Goal: Use online tool/utility: Utilize a website feature to perform a specific function

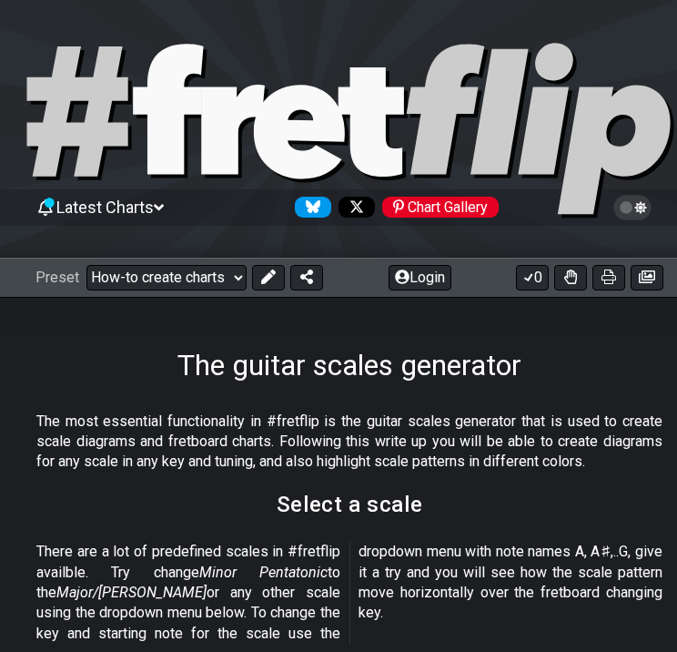
select select "Major Pentatonic"
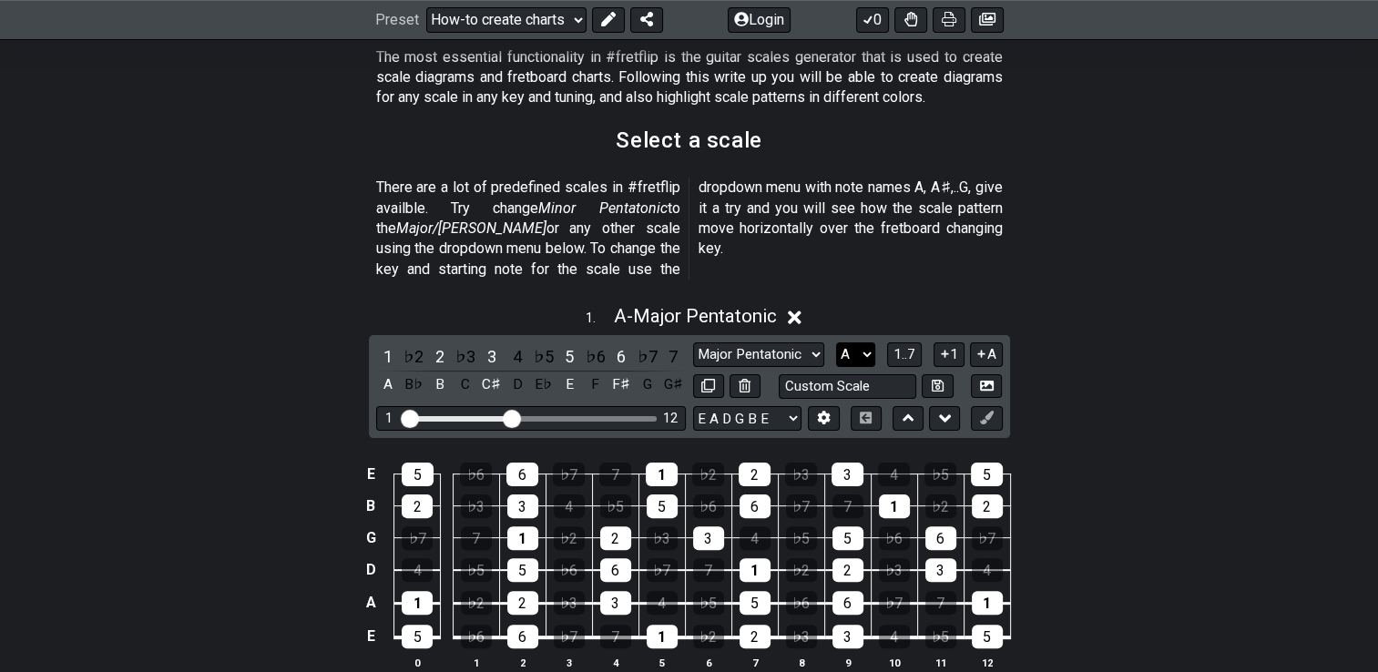
click at [677, 342] on select "A♭ A A♯ B♭ B C C♯ D♭ D D♯ E♭ E F F♯ G♭ G G♯" at bounding box center [855, 354] width 39 height 25
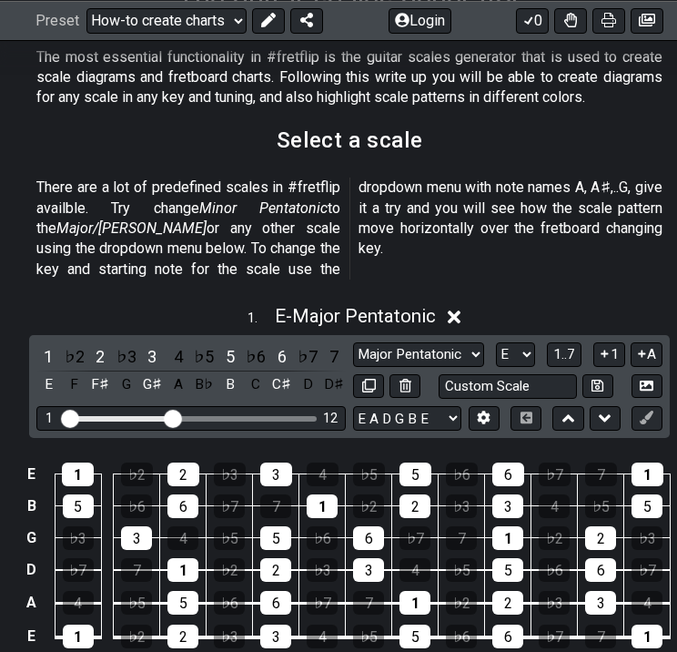
click at [527, 342] on select "A♭ A A♯ B♭ B C C♯ D♭ D D♯ E♭ E F F♯ G♭ G G♯" at bounding box center [515, 354] width 39 height 25
click at [496, 342] on select "A♭ A A♯ B♭ B C C♯ D♭ D D♯ E♭ E F F♯ G♭ G G♯" at bounding box center [515, 354] width 39 height 25
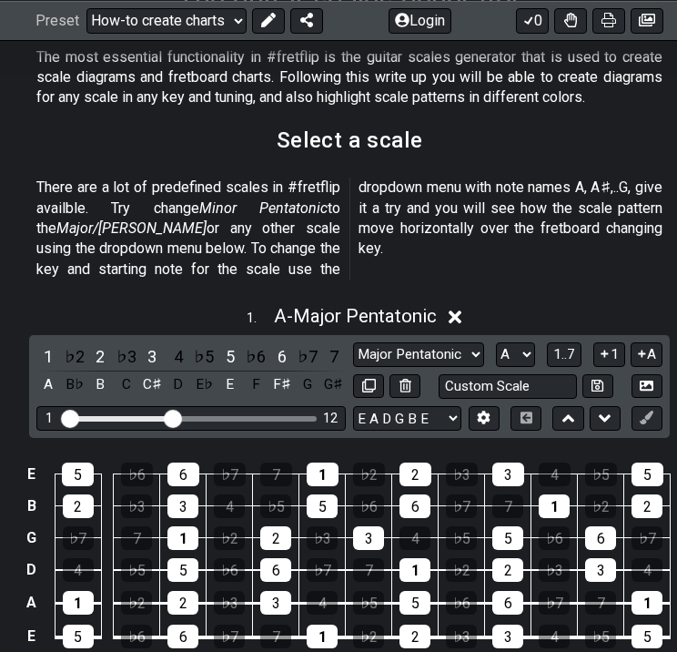
click at [524, 342] on select "A♭ A A♯ B♭ B C C♯ D♭ D D♯ E♭ E F F♯ G♭ G G♯" at bounding box center [515, 354] width 39 height 25
click at [496, 342] on select "A♭ A A♯ B♭ B C C♯ D♭ D D♯ E♭ E F F♯ G♭ G G♯" at bounding box center [515, 354] width 39 height 25
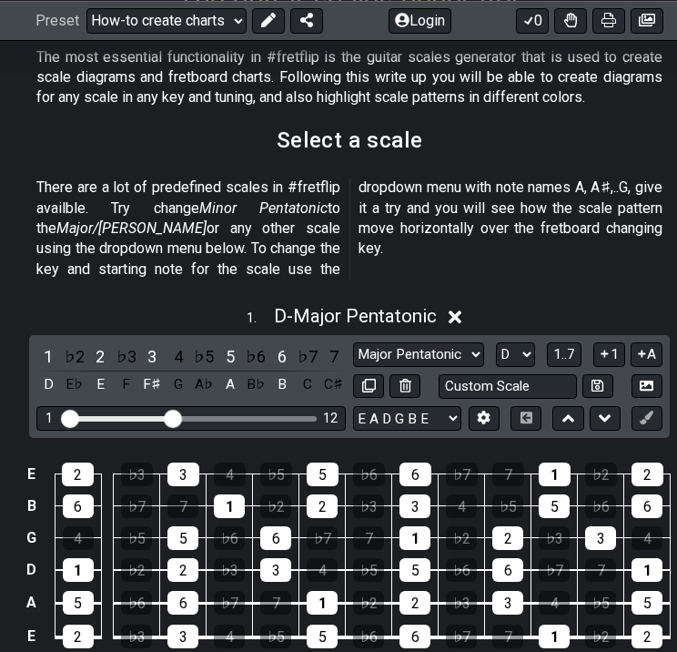
click at [524, 342] on select "A♭ A A♯ B♭ B C C♯ D♭ D D♯ E♭ E F F♯ G♭ G G♯" at bounding box center [515, 354] width 39 height 25
click at [496, 342] on select "A♭ A A♯ B♭ B C C♯ D♭ D D♯ E♭ E F F♯ G♭ G G♯" at bounding box center [515, 354] width 39 height 25
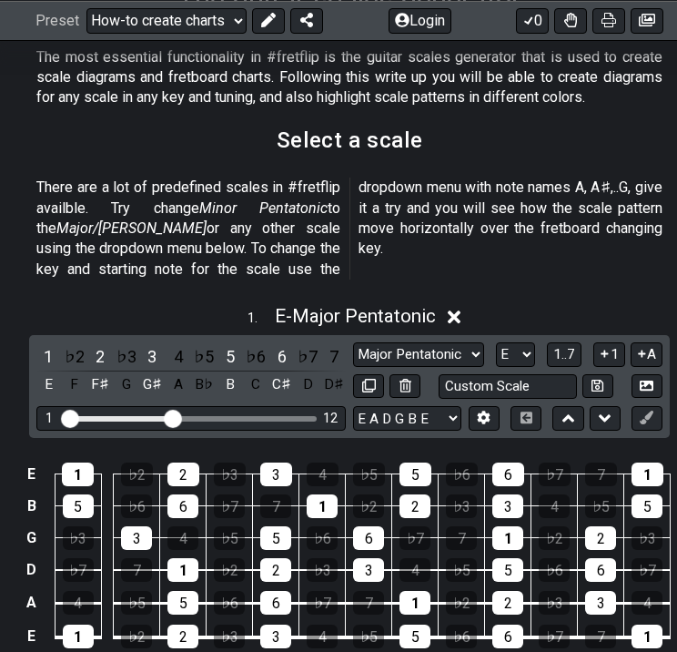
click at [527, 342] on select "A♭ A A♯ B♭ B C C♯ D♭ D D♯ E♭ E F F♯ G♭ G G♯" at bounding box center [515, 354] width 39 height 25
click at [496, 342] on select "A♭ A A♯ B♭ B C C♯ D♭ D D♯ E♭ E F F♯ G♭ G G♯" at bounding box center [515, 354] width 39 height 25
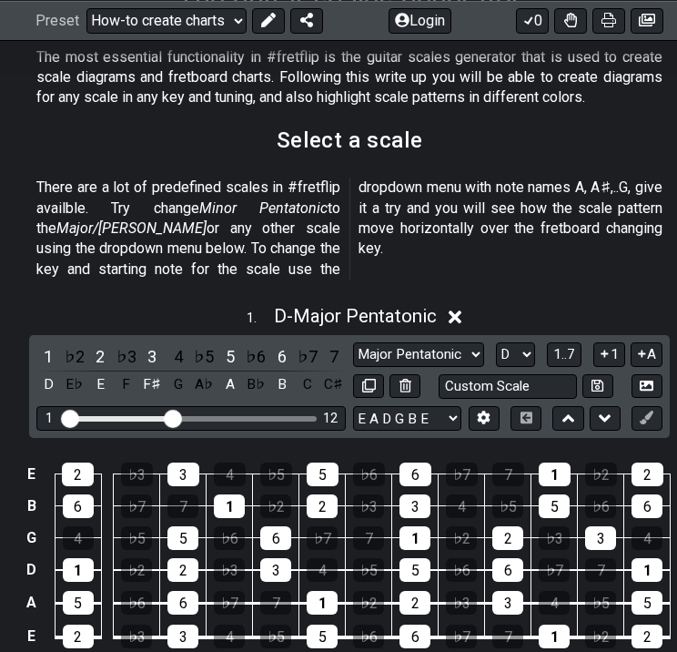
click at [524, 342] on select "A♭ A A♯ B♭ B C C♯ D♭ D D♯ E♭ E F F♯ G♭ G G♯" at bounding box center [515, 354] width 39 height 25
select select "E"
click at [496, 342] on select "A♭ A A♯ B♭ B C C♯ D♭ D D♯ E♭ E F F♯ G♭ G G♯" at bounding box center [515, 354] width 39 height 25
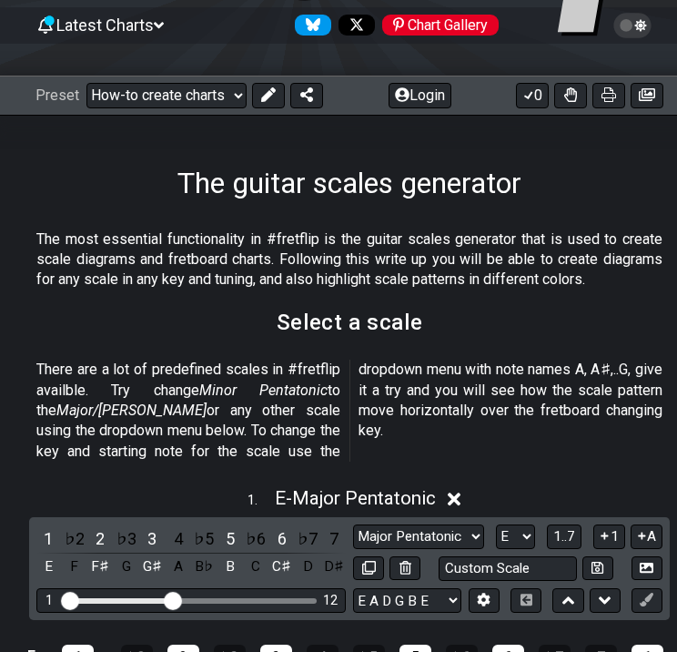
scroll to position [170, 0]
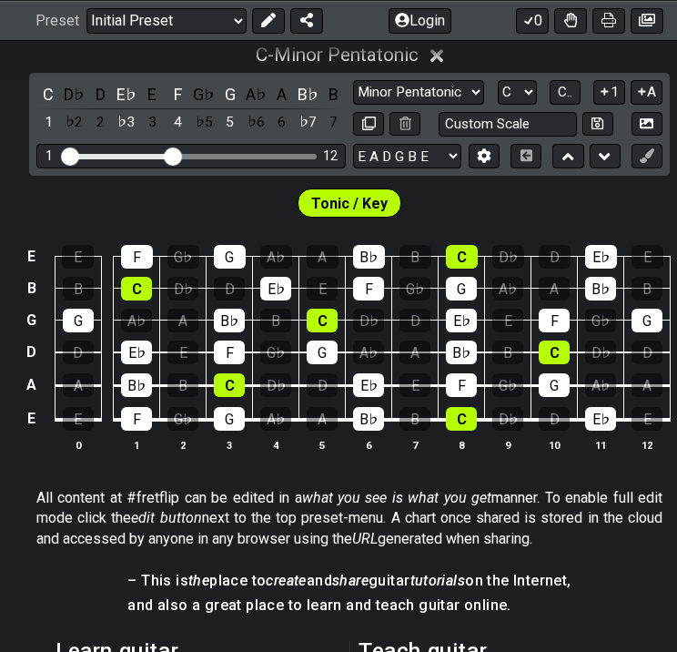
scroll to position [422, 0]
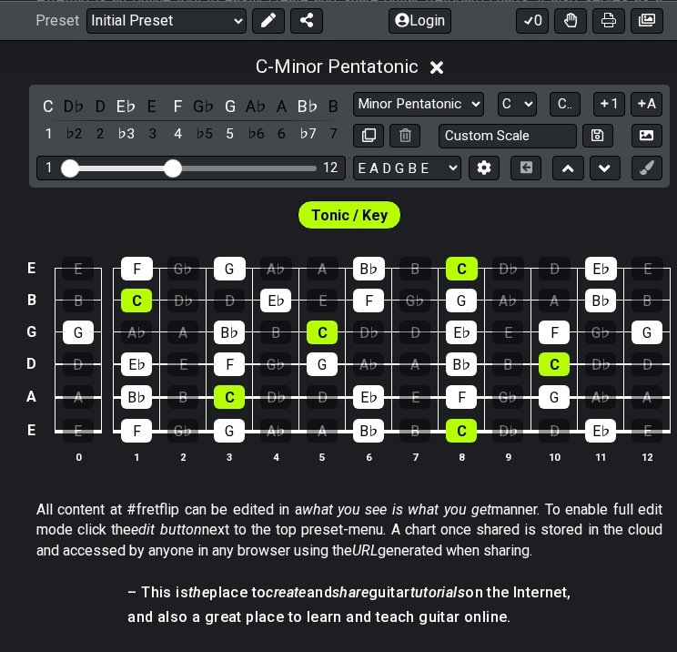
click at [532, 94] on select "A♭ A A♯ B♭ B C C♯ D♭ D D♯ E♭ E F F♯ G♭ G G♯" at bounding box center [517, 104] width 39 height 25
select select "D"
click at [498, 92] on select "A♭ A A♯ B♭ B C C♯ D♭ D D♯ E♭ E F F♯ G♭ G G♯" at bounding box center [517, 104] width 39 height 25
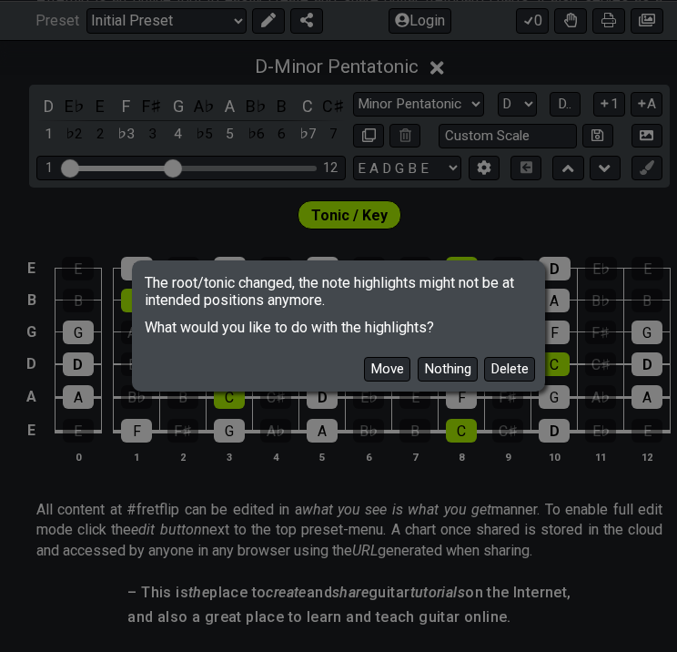
click at [378, 376] on button "Move" at bounding box center [387, 369] width 46 height 25
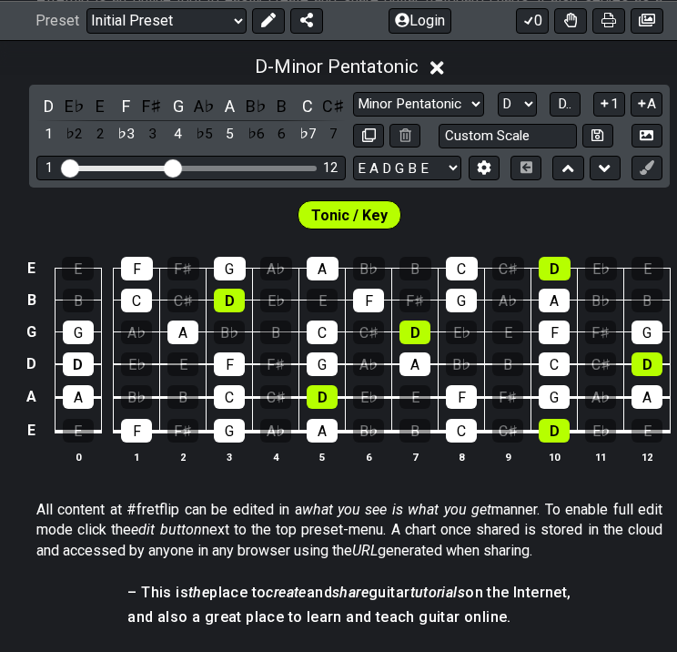
click at [461, 102] on select "Minor Pentatonic Click to edit Minor Pentatonic Major Pentatonic Minor Blues Ma…" at bounding box center [418, 104] width 131 height 25
click at [353, 92] on select "Minor Pentatonic Click to edit Minor Pentatonic Major Pentatonic Minor Blues Ma…" at bounding box center [418, 104] width 131 height 25
click at [561, 111] on span "D.." at bounding box center [565, 104] width 14 height 16
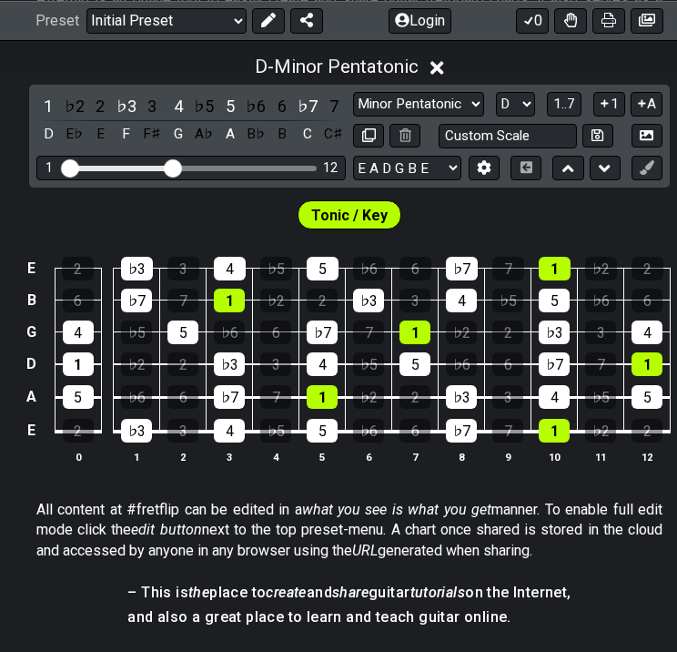
click at [448, 106] on select "Minor Pentatonic Click to edit Minor Pentatonic Major Pentatonic Minor Blues Ma…" at bounding box center [418, 104] width 131 height 25
select select "Major Pentatonic"
click at [353, 92] on select "Minor Pentatonic Click to edit Minor Pentatonic Major Pentatonic Minor Blues Ma…" at bounding box center [418, 104] width 131 height 25
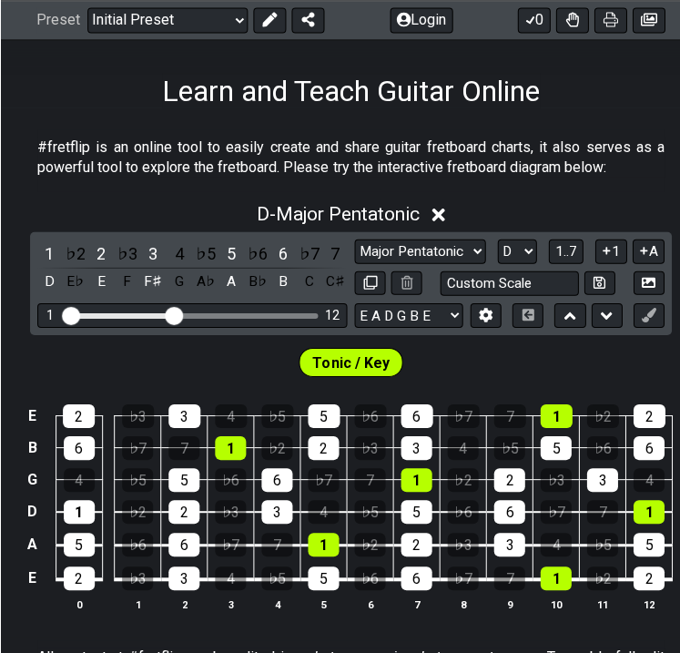
scroll to position [289, 0]
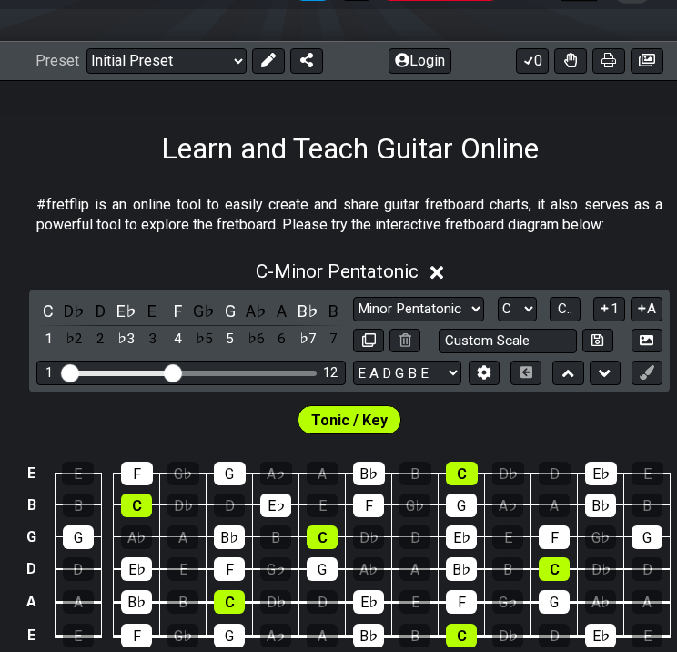
scroll to position [222, 0]
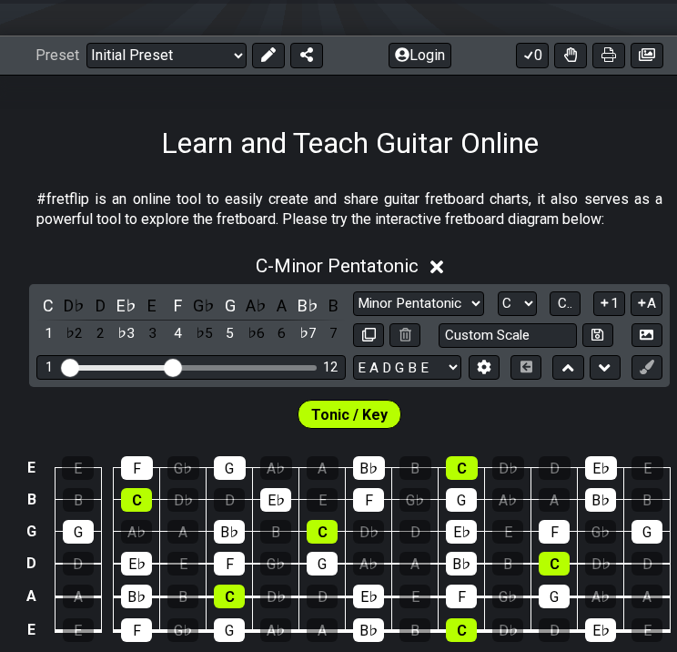
click at [528, 306] on select "A♭ A A♯ B♭ B C C♯ D♭ D D♯ E♭ E F F♯ G♭ G G♯" at bounding box center [517, 303] width 39 height 25
select select "E"
click at [498, 291] on select "A♭ A A♯ B♭ B C C♯ D♭ D D♯ E♭ E F F♯ G♭ G G♯" at bounding box center [517, 303] width 39 height 25
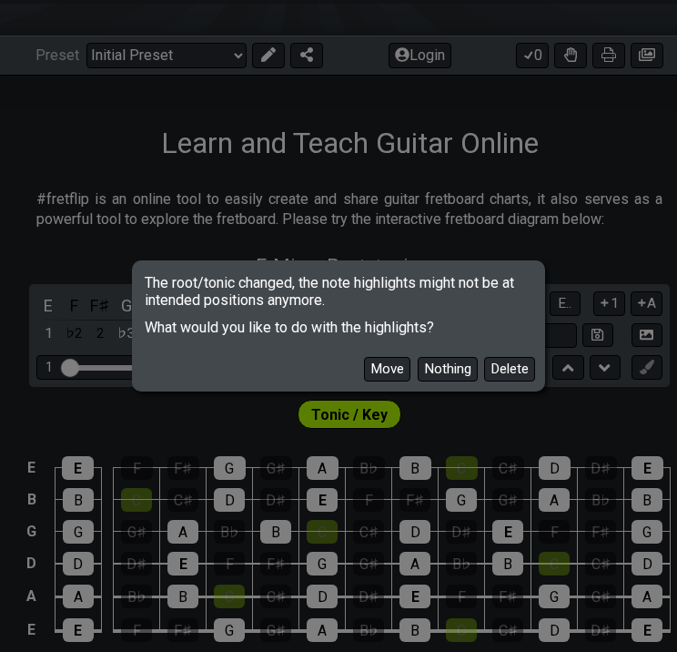
click at [386, 371] on button "Move" at bounding box center [387, 369] width 46 height 25
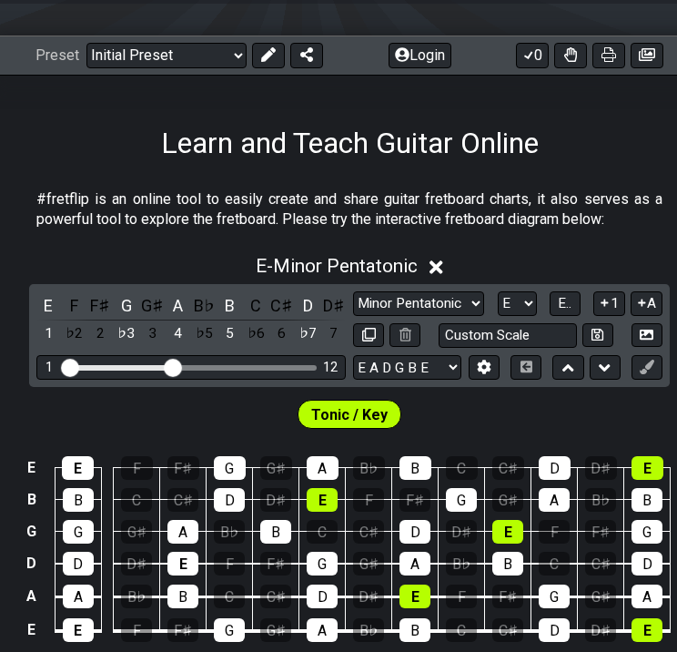
scroll to position [339, 0]
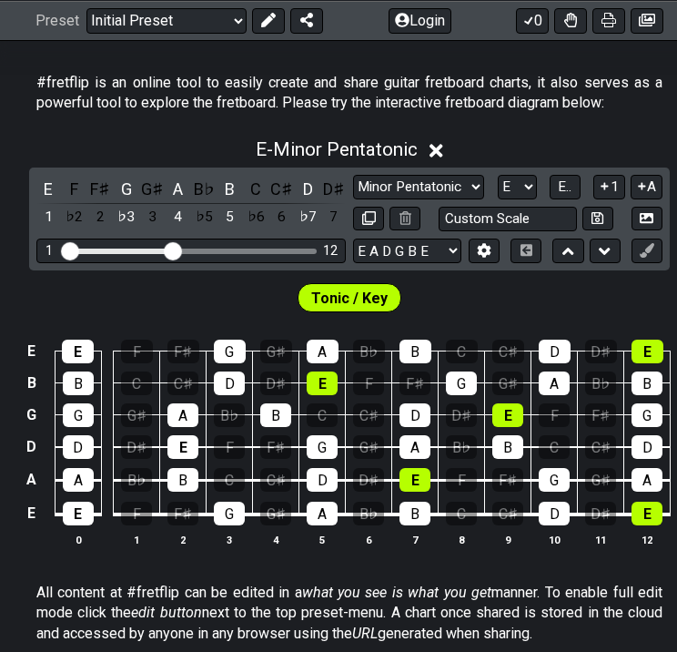
click at [472, 191] on select "Minor Pentatonic Click to edit Minor Pentatonic Major Pentatonic Minor Blues Ma…" at bounding box center [418, 187] width 131 height 25
select select "Major Pentatonic"
click at [353, 175] on select "Minor Pentatonic Click to edit Minor Pentatonic Major Pentatonic Minor Blues Ma…" at bounding box center [418, 187] width 131 height 25
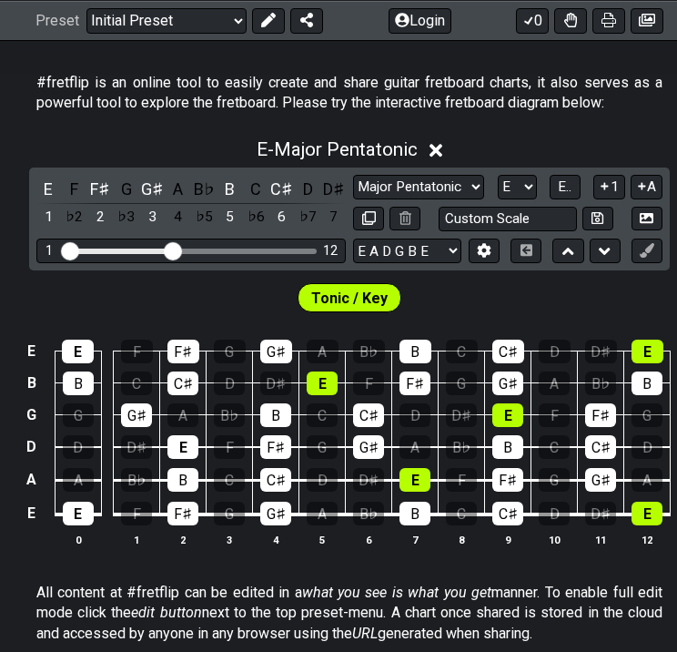
click at [567, 189] on span "E.." at bounding box center [565, 186] width 14 height 16
